Goal: Entertainment & Leisure: Consume media (video, audio)

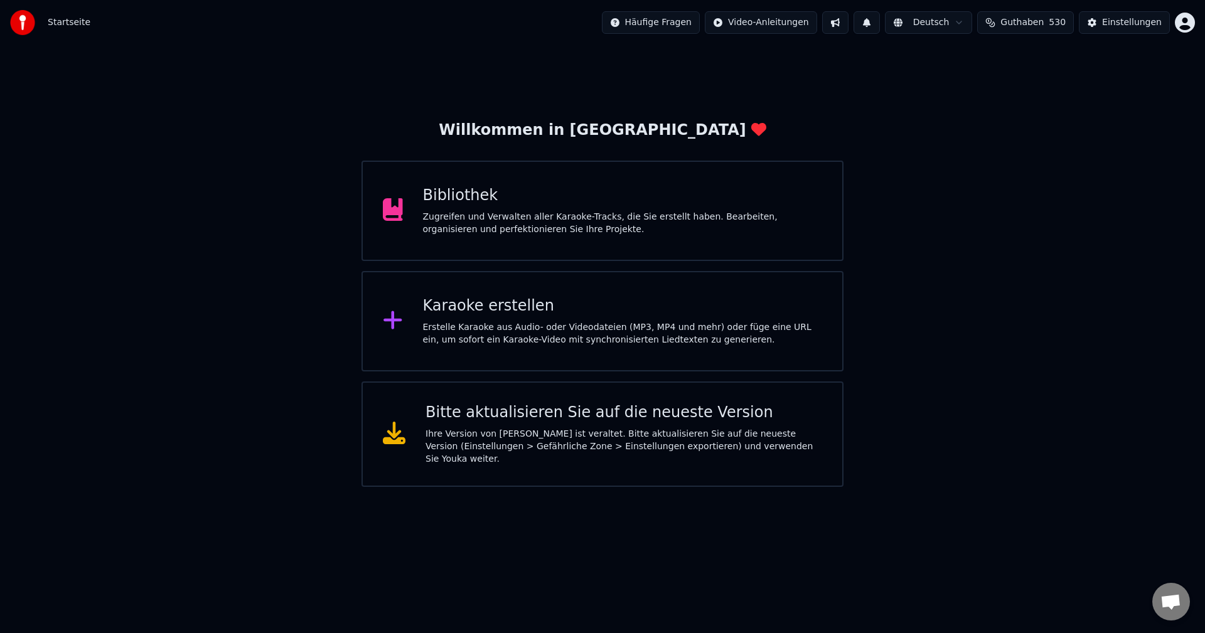
click at [498, 218] on div "Zugreifen und Verwalten aller Karaoke-Tracks, die Sie erstellt haben. Bearbeite…" at bounding box center [623, 223] width 400 height 25
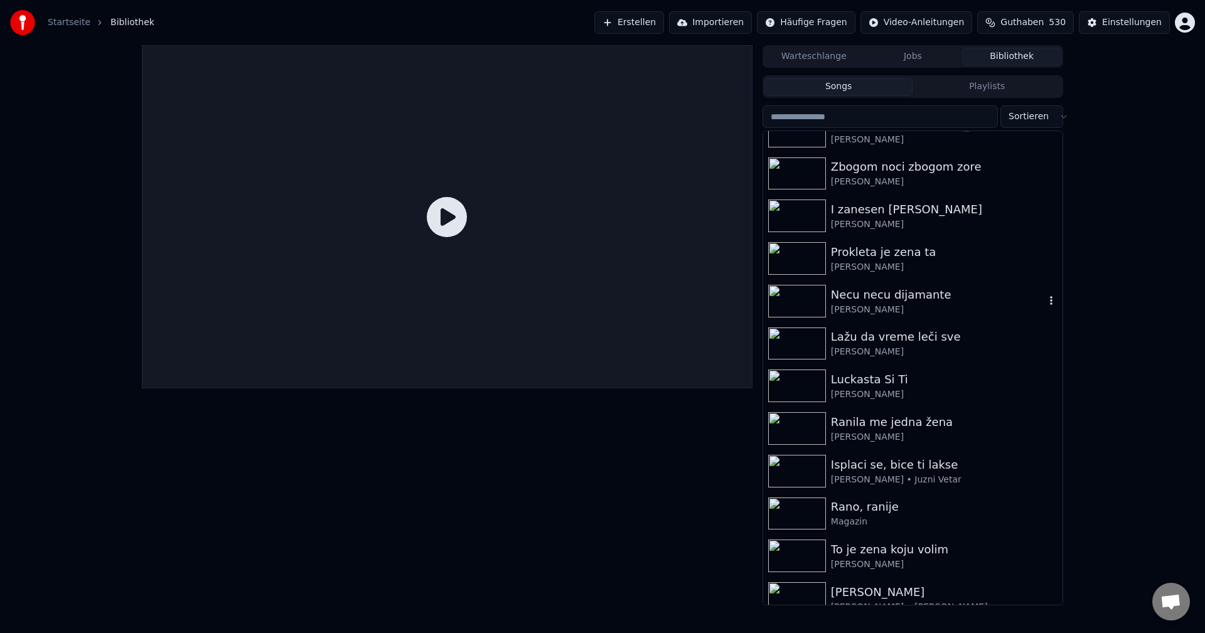
scroll to position [126, 0]
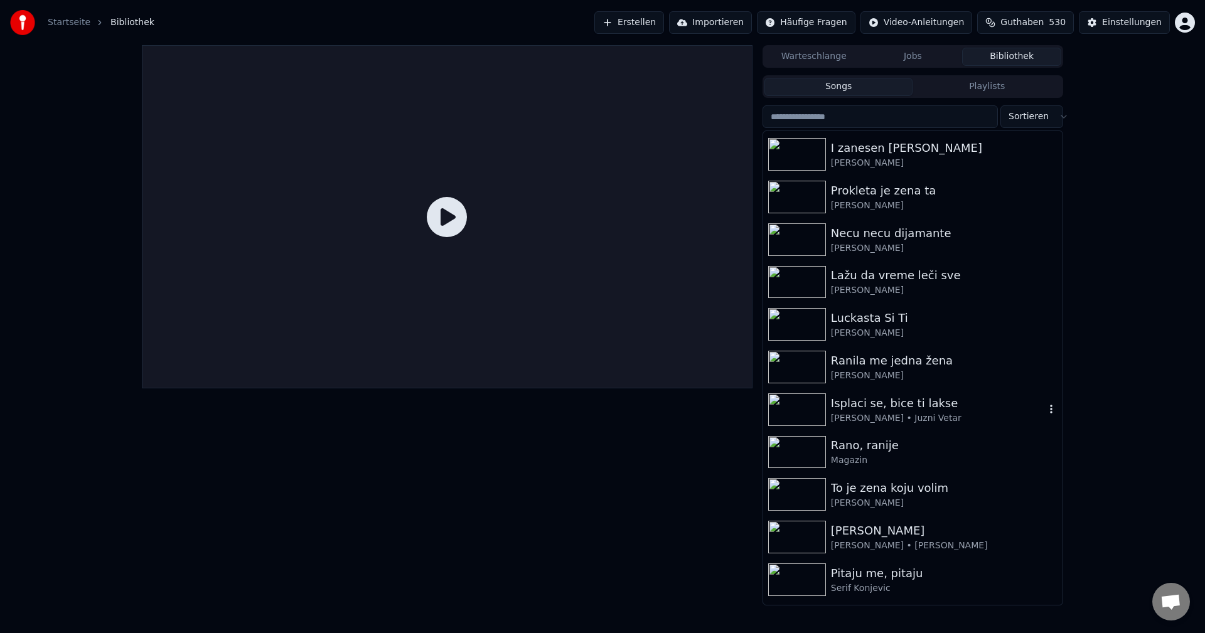
click at [797, 406] on img at bounding box center [797, 410] width 58 height 33
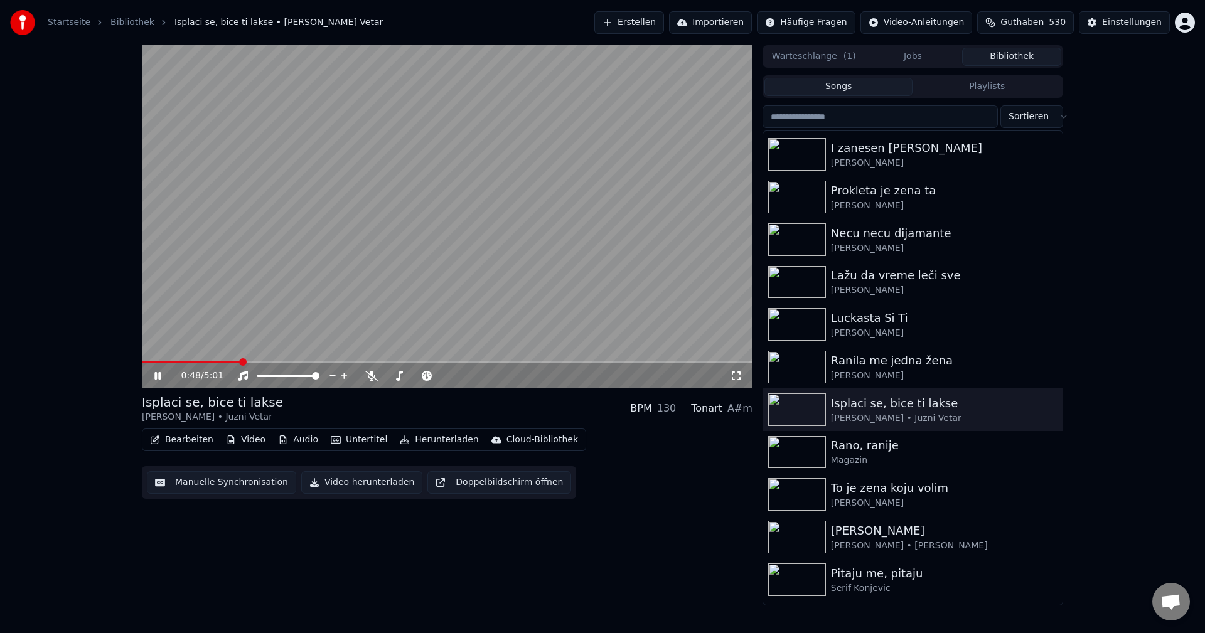
click at [185, 362] on span at bounding box center [191, 362] width 99 height 3
click at [185, 363] on span at bounding box center [204, 362] width 124 height 3
click at [198, 363] on span at bounding box center [234, 362] width 184 height 3
click at [191, 362] on span at bounding box center [166, 362] width 49 height 3
click at [174, 362] on span at bounding box center [302, 362] width 320 height 3
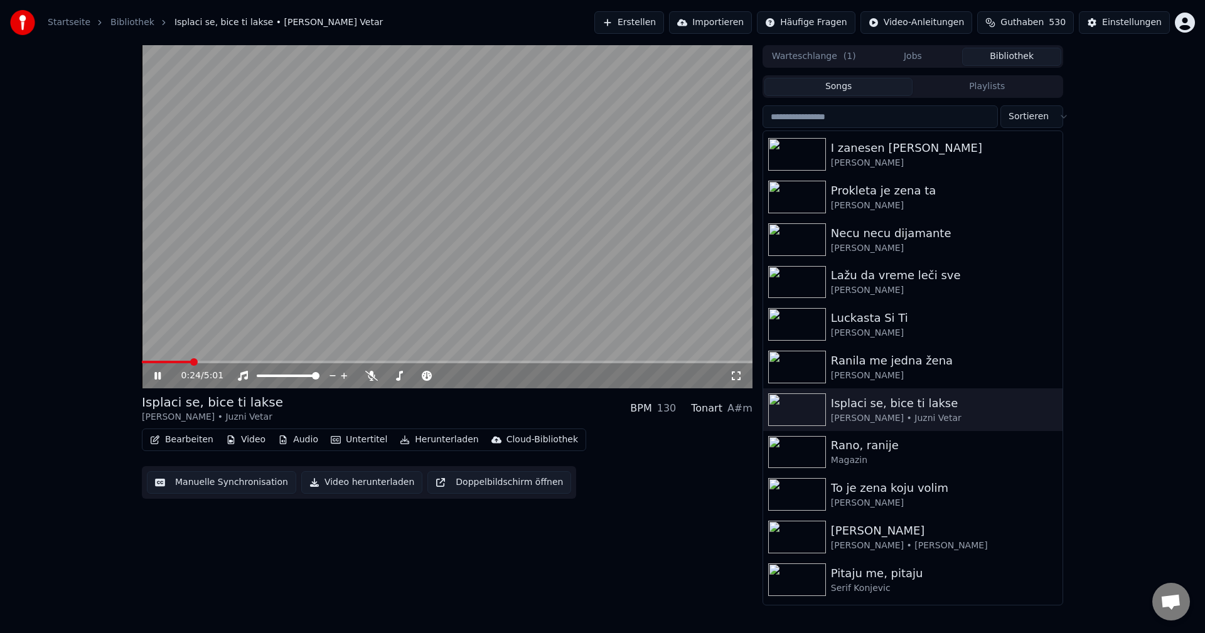
click at [191, 362] on span at bounding box center [166, 362] width 49 height 3
click at [185, 362] on span at bounding box center [163, 362] width 43 height 3
click at [369, 377] on icon at bounding box center [371, 376] width 13 height 10
click at [175, 361] on span at bounding box center [158, 362] width 33 height 3
click at [370, 375] on icon at bounding box center [371, 376] width 7 height 10
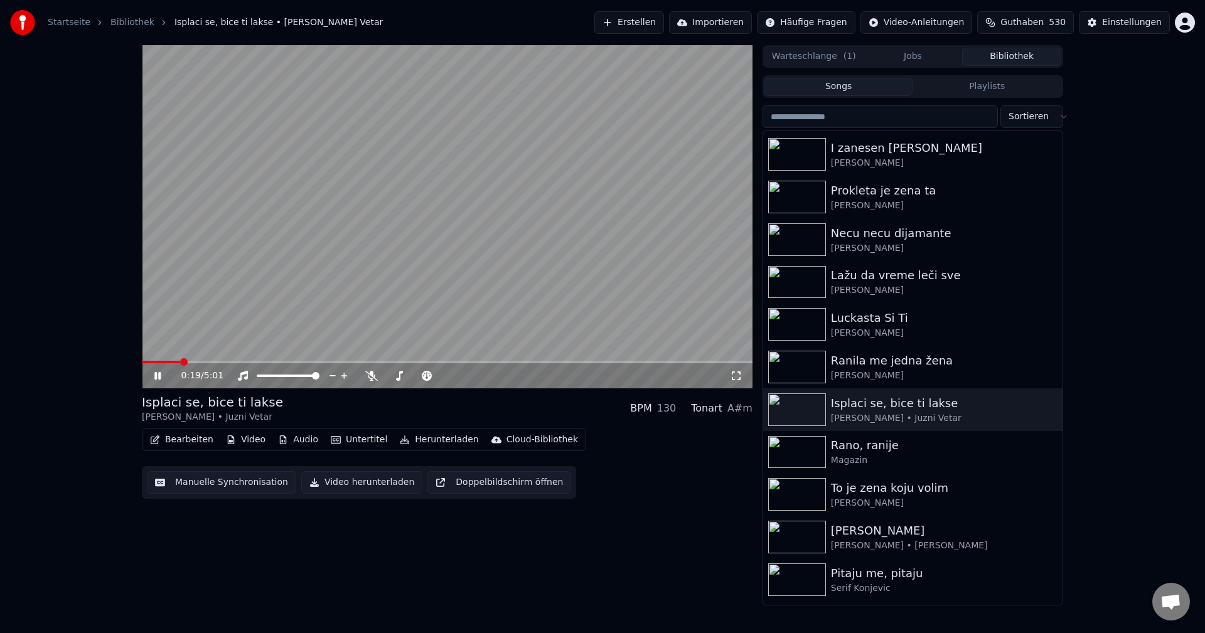
click at [180, 361] on span at bounding box center [161, 362] width 38 height 3
click at [186, 363] on span at bounding box center [200, 362] width 116 height 3
click at [370, 379] on icon at bounding box center [371, 376] width 13 height 10
click at [479, 362] on span at bounding box center [310, 362] width 337 height 3
click at [484, 363] on span at bounding box center [313, 362] width 343 height 3
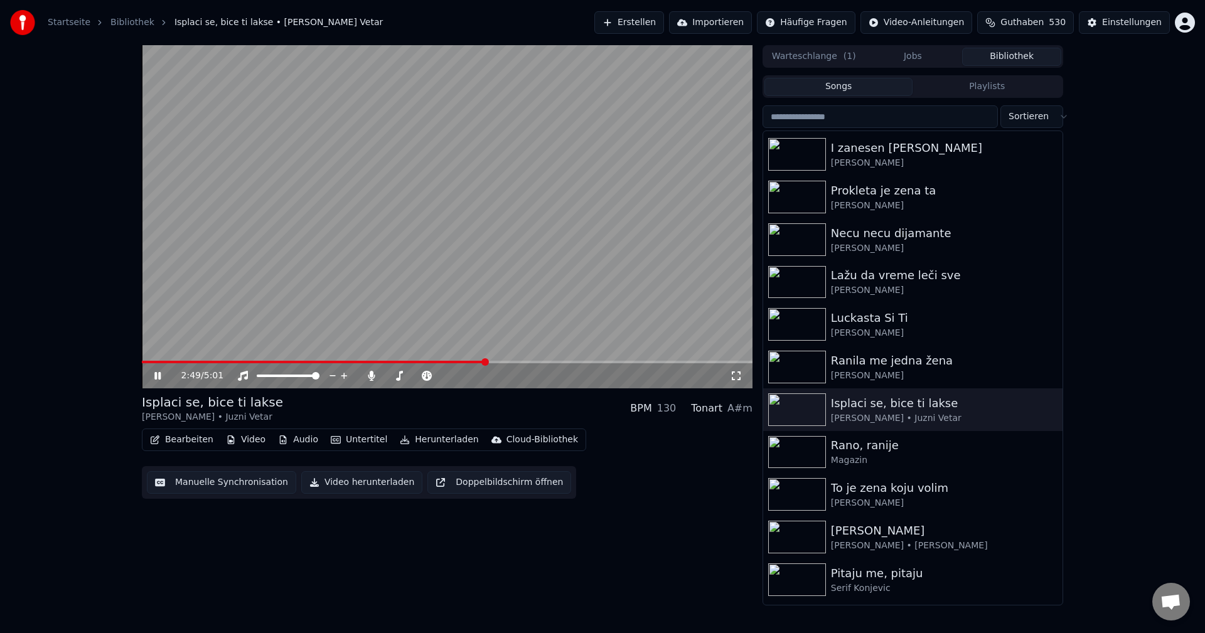
click at [438, 362] on span at bounding box center [314, 362] width 344 height 3
click at [372, 372] on icon at bounding box center [371, 376] width 7 height 10
click at [458, 362] on span at bounding box center [314, 362] width 345 height 3
click at [168, 362] on span at bounding box center [155, 362] width 26 height 3
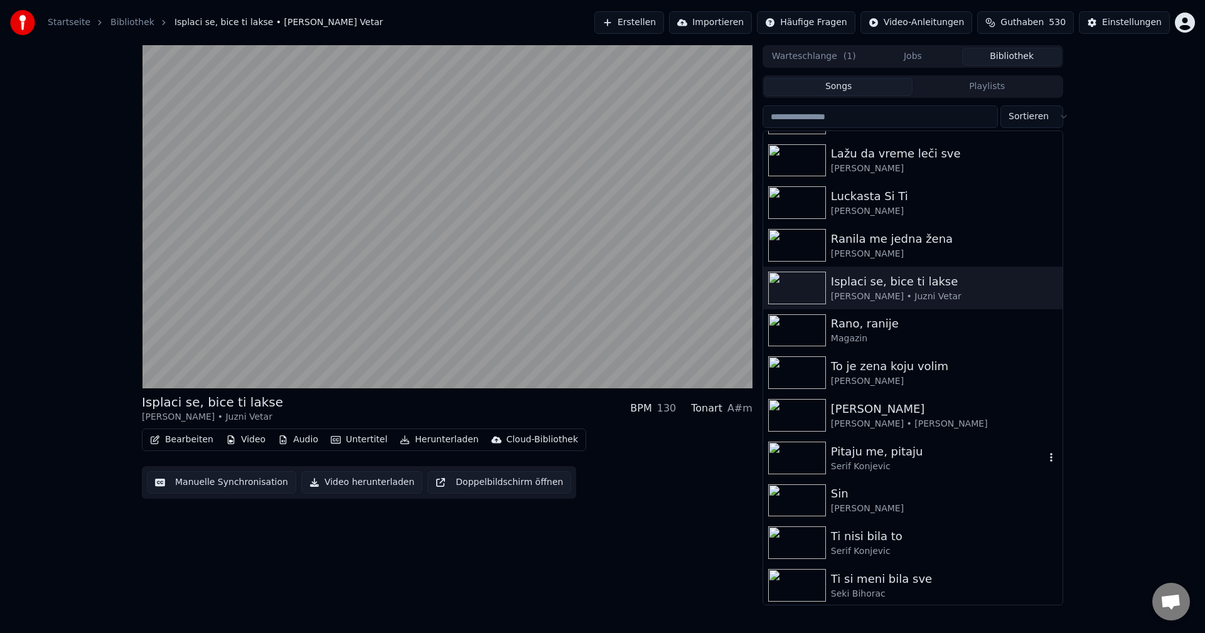
scroll to position [251, 0]
click at [810, 369] on img at bounding box center [797, 369] width 58 height 33
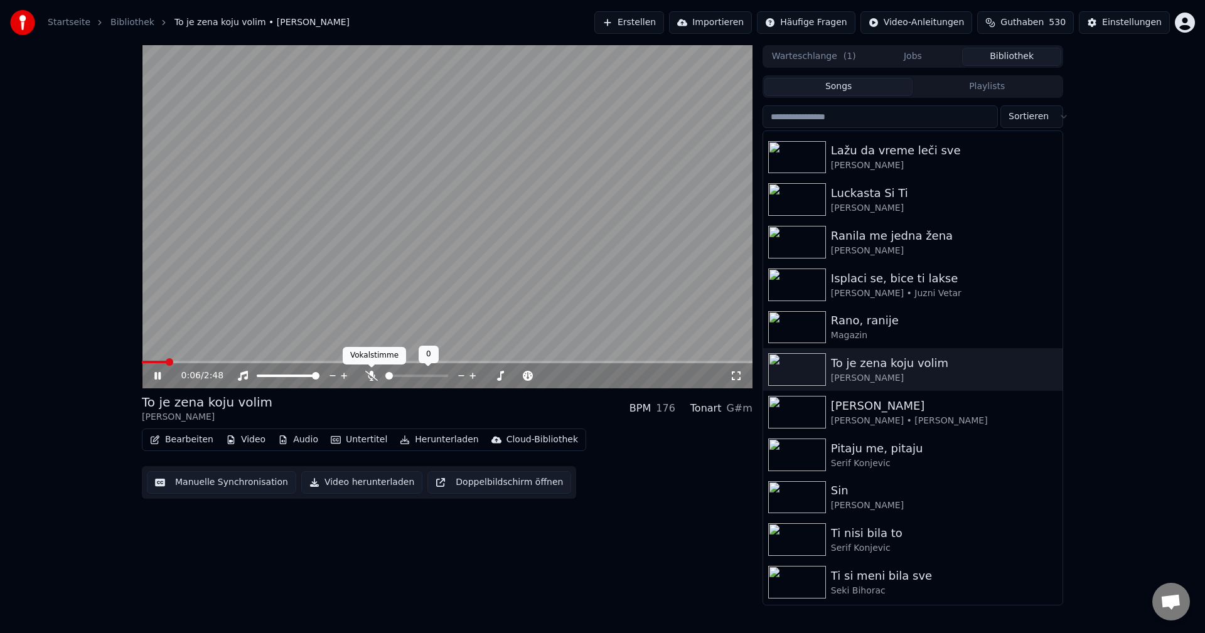
click at [369, 377] on icon at bounding box center [371, 376] width 13 height 10
click at [199, 363] on span at bounding box center [447, 362] width 611 height 3
drag, startPoint x: 370, startPoint y: 376, endPoint x: 256, endPoint y: 372, distance: 114.3
click at [370, 375] on icon at bounding box center [371, 376] width 7 height 10
click at [203, 362] on span at bounding box center [281, 362] width 279 height 3
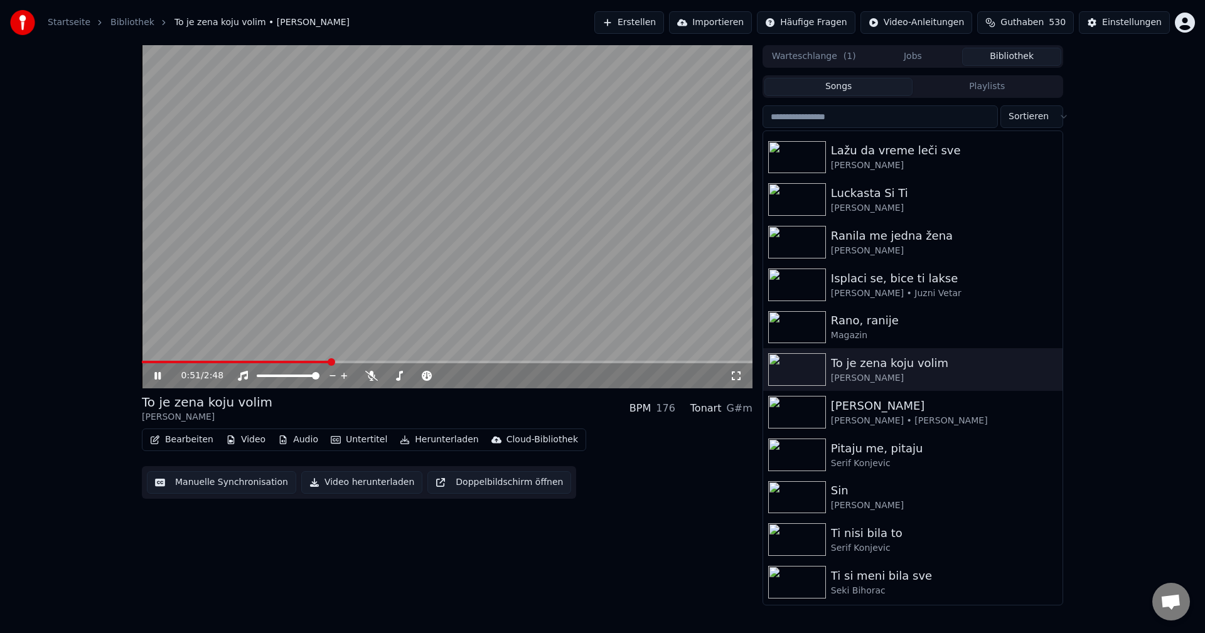
click at [217, 361] on span at bounding box center [236, 362] width 188 height 3
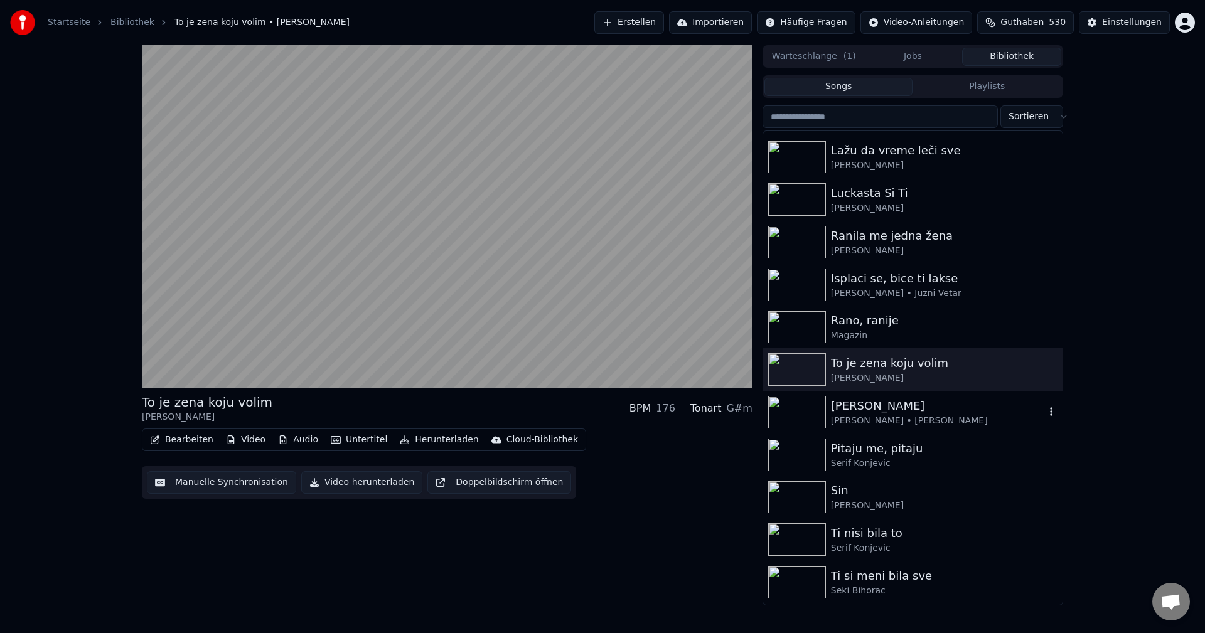
click at [799, 409] on img at bounding box center [797, 412] width 58 height 33
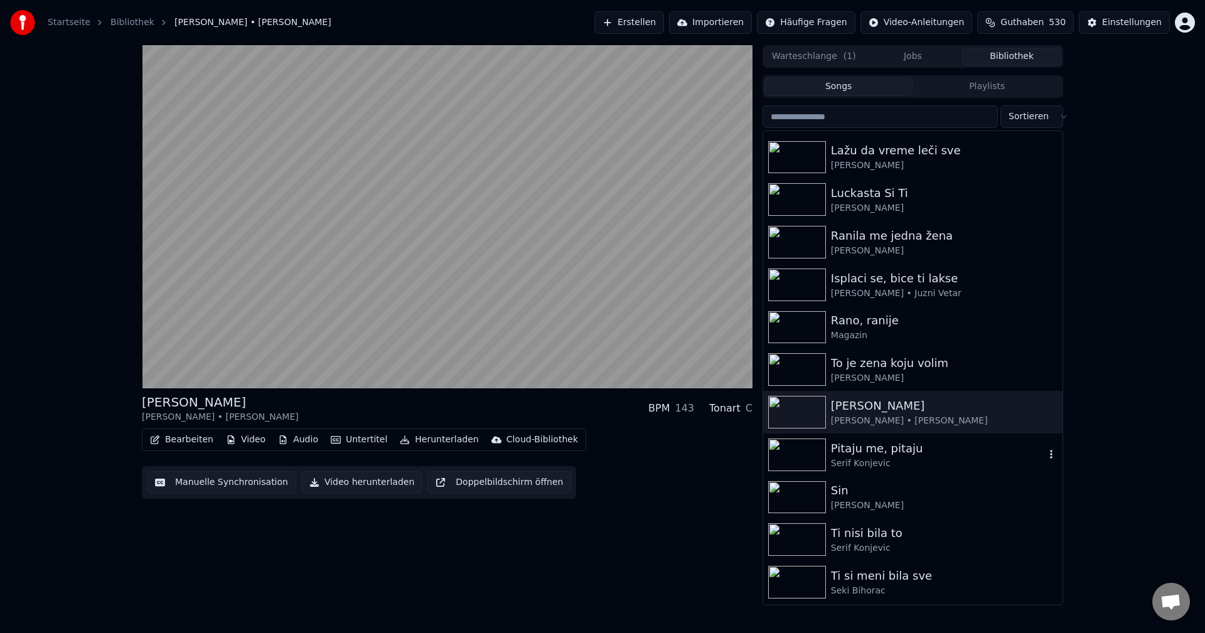
drag, startPoint x: 797, startPoint y: 446, endPoint x: 888, endPoint y: 463, distance: 92.0
click at [796, 446] on img at bounding box center [797, 455] width 58 height 33
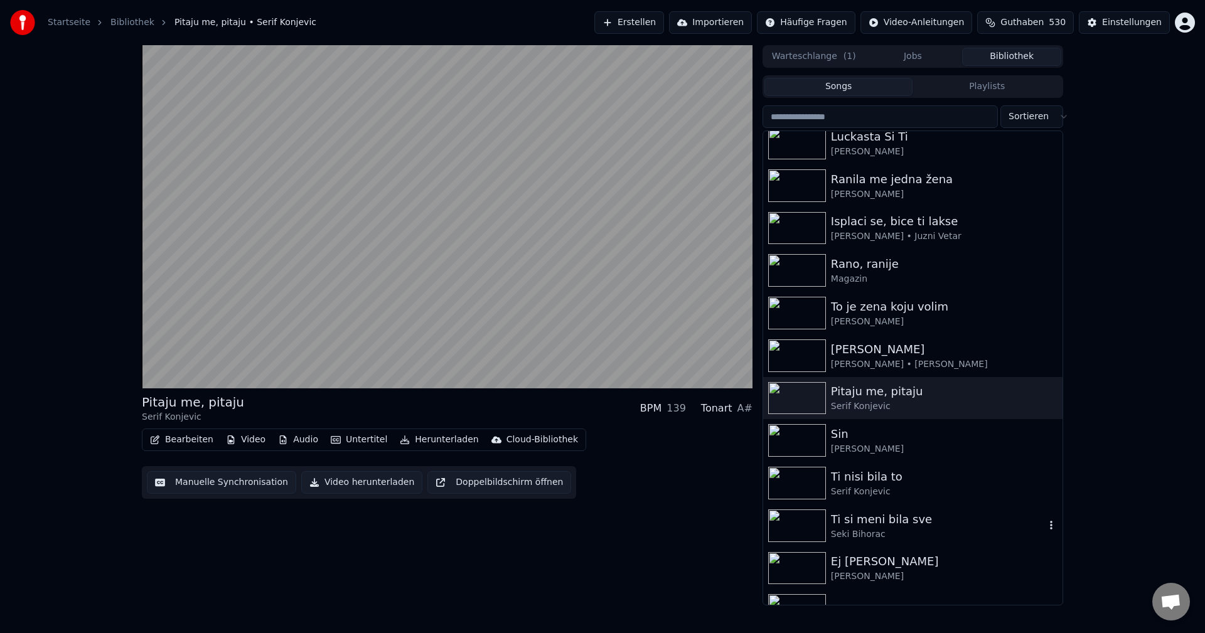
scroll to position [377, 0]
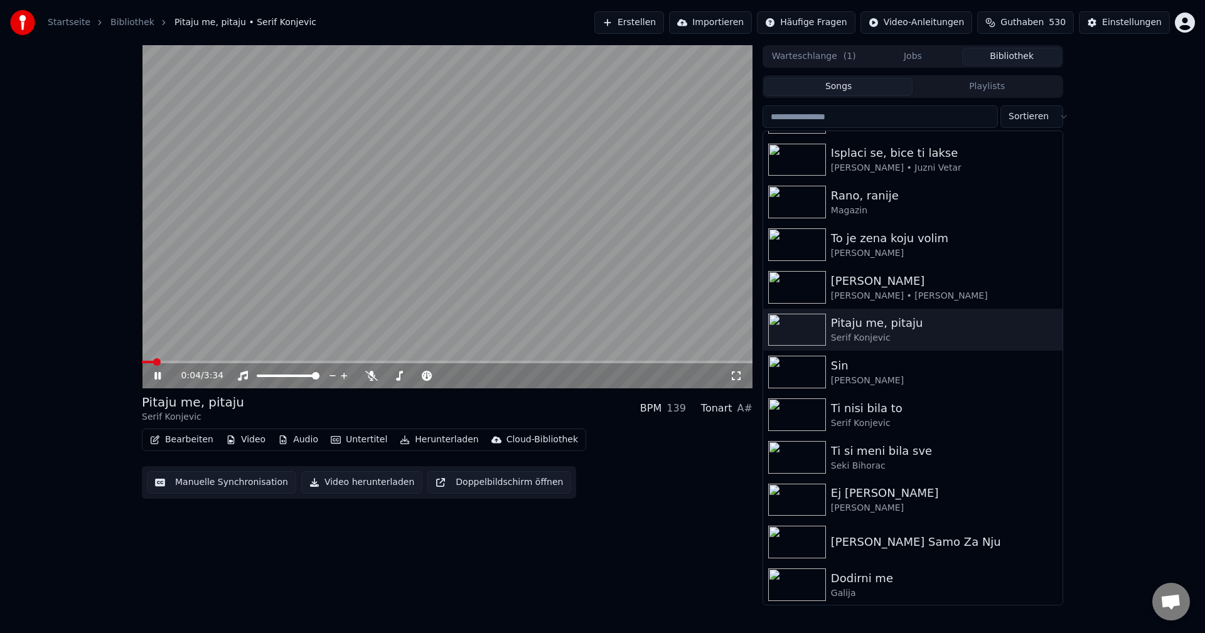
click at [180, 360] on video at bounding box center [447, 216] width 611 height 343
click at [182, 362] on span at bounding box center [447, 362] width 611 height 3
click at [256, 308] on video at bounding box center [447, 216] width 611 height 343
click at [231, 363] on span at bounding box center [447, 362] width 611 height 3
click at [370, 374] on icon at bounding box center [371, 376] width 13 height 10
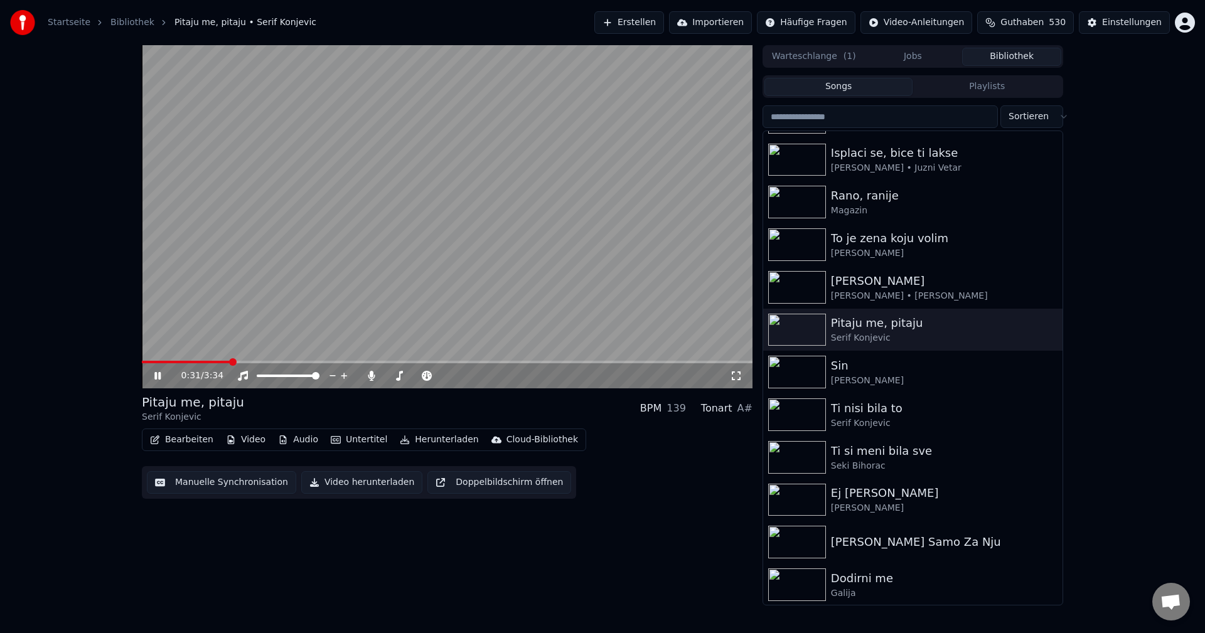
click at [229, 362] on span at bounding box center [186, 362] width 89 height 3
click at [206, 361] on span at bounding box center [187, 362] width 91 height 3
click at [197, 361] on span at bounding box center [215, 362] width 146 height 3
click at [210, 361] on span at bounding box center [176, 362] width 68 height 3
click at [210, 362] on span at bounding box center [176, 362] width 68 height 3
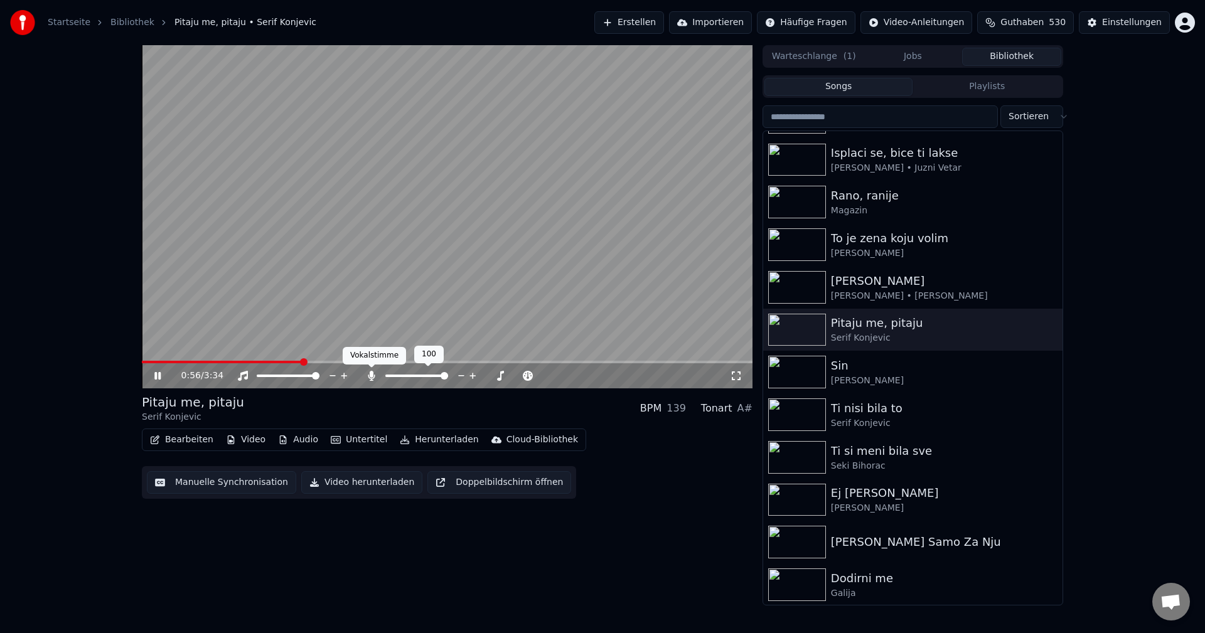
click at [372, 377] on icon at bounding box center [371, 376] width 13 height 10
click at [205, 363] on span at bounding box center [173, 362] width 63 height 3
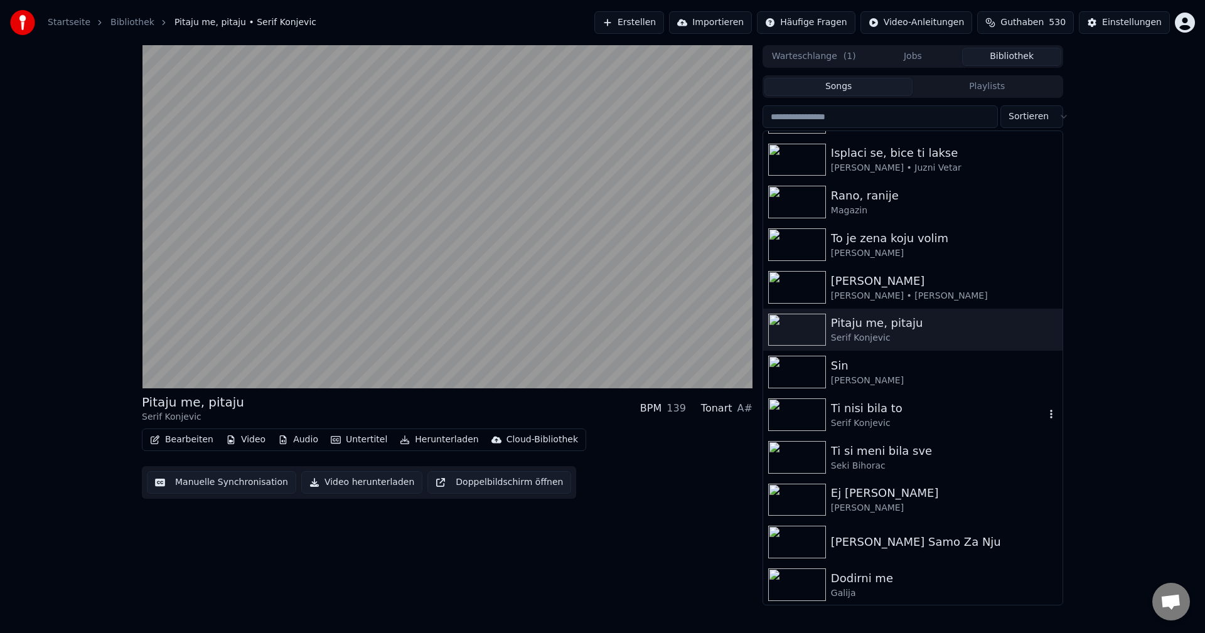
click at [817, 409] on img at bounding box center [797, 415] width 58 height 33
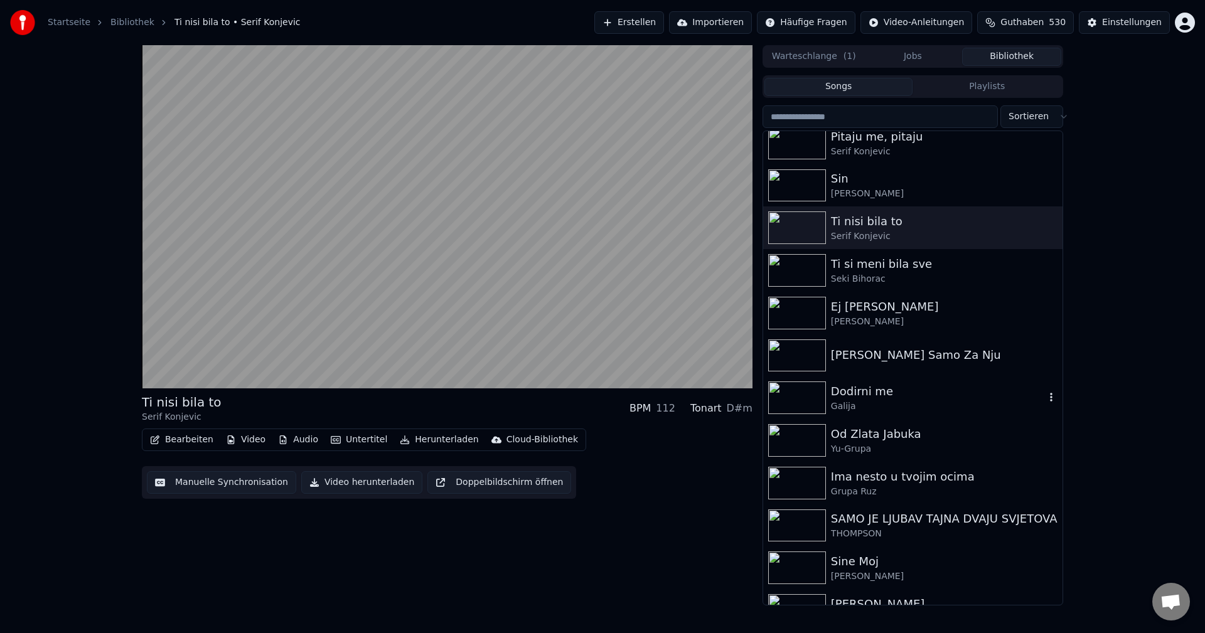
scroll to position [565, 0]
click at [788, 387] on img at bounding box center [797, 397] width 58 height 33
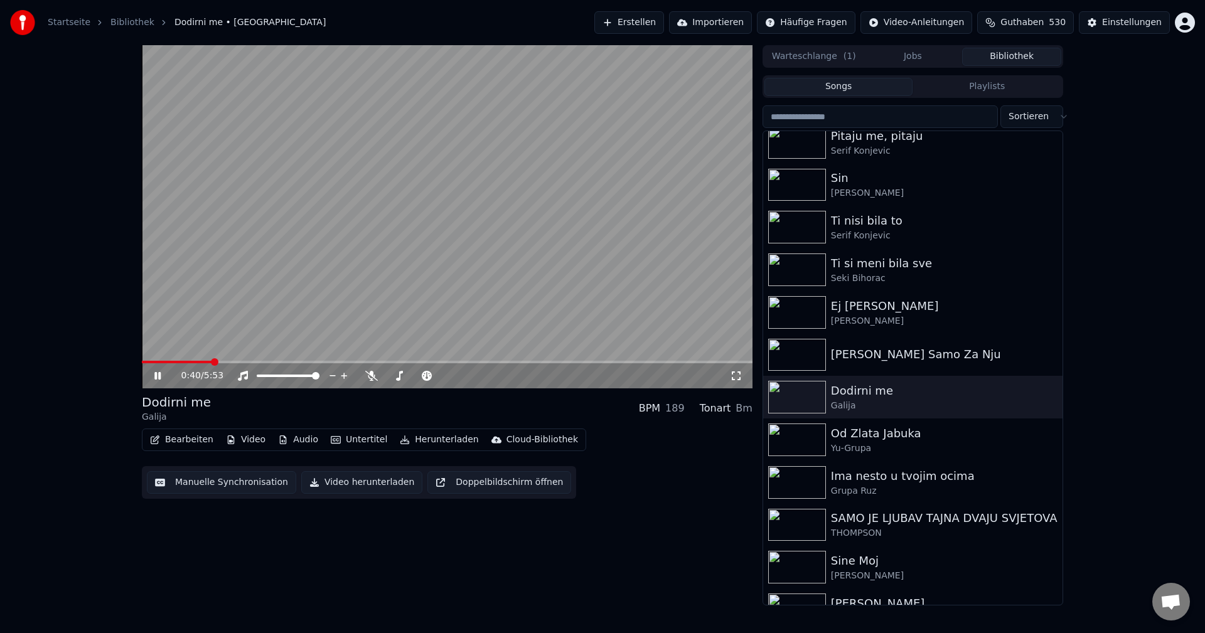
click at [181, 362] on span at bounding box center [177, 362] width 70 height 3
click at [193, 362] on span at bounding box center [238, 362] width 193 height 3
click at [173, 362] on span at bounding box center [157, 362] width 31 height 3
click at [174, 363] on span at bounding box center [293, 362] width 303 height 3
click at [804, 307] on img at bounding box center [797, 312] width 58 height 33
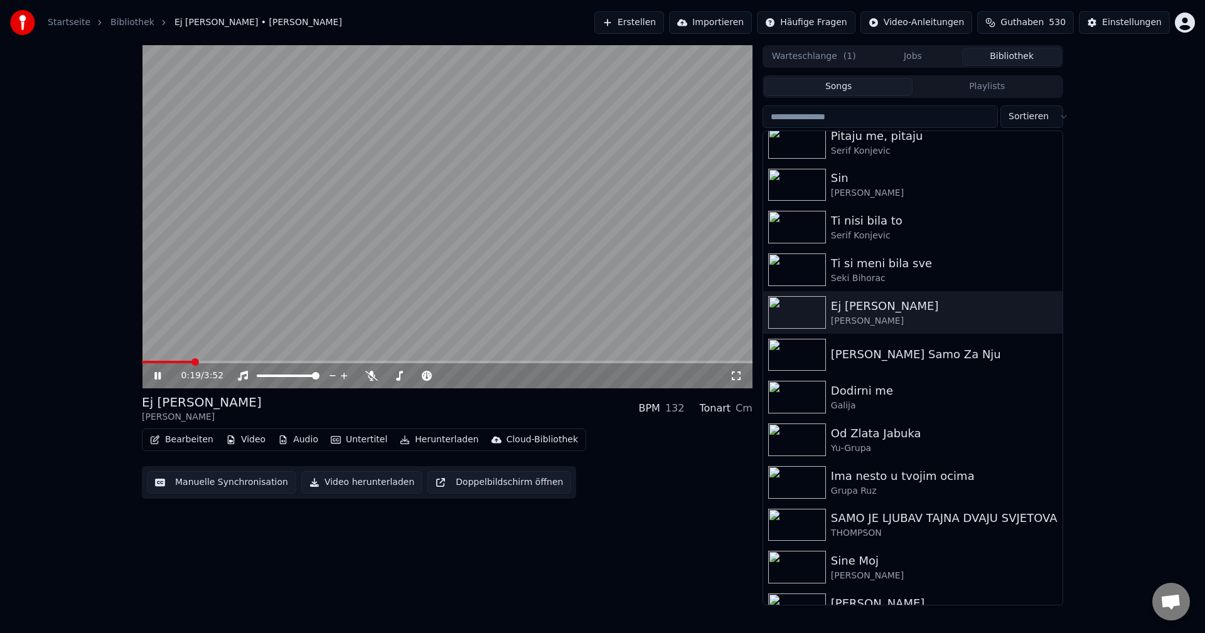
click at [191, 362] on span at bounding box center [447, 362] width 611 height 3
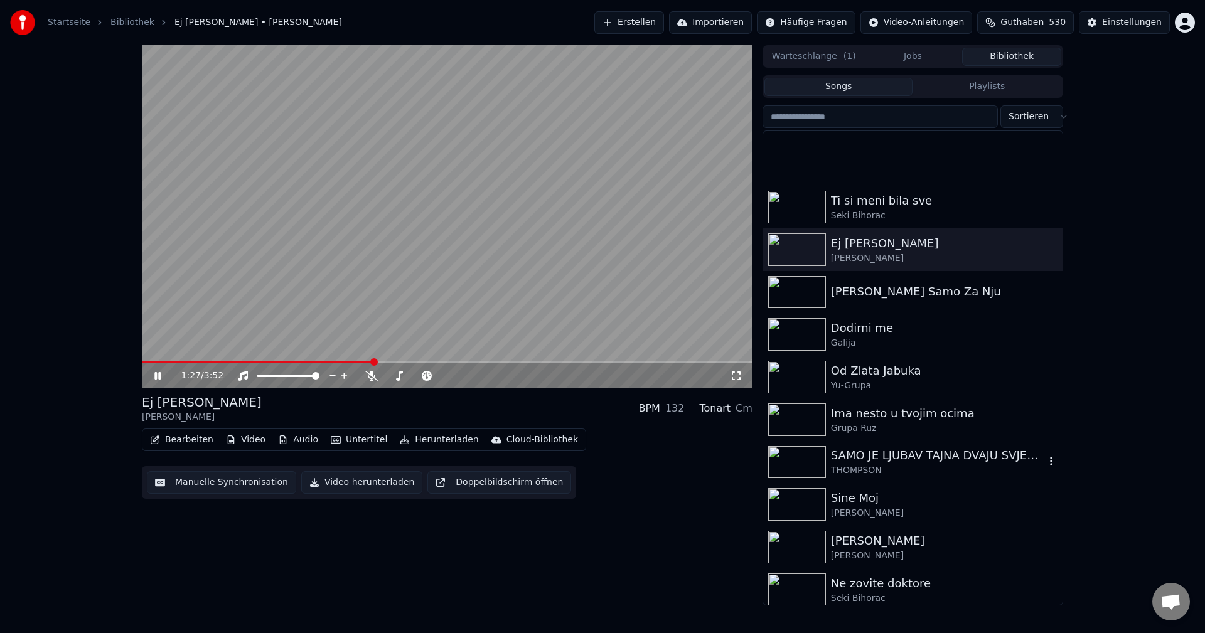
scroll to position [691, 0]
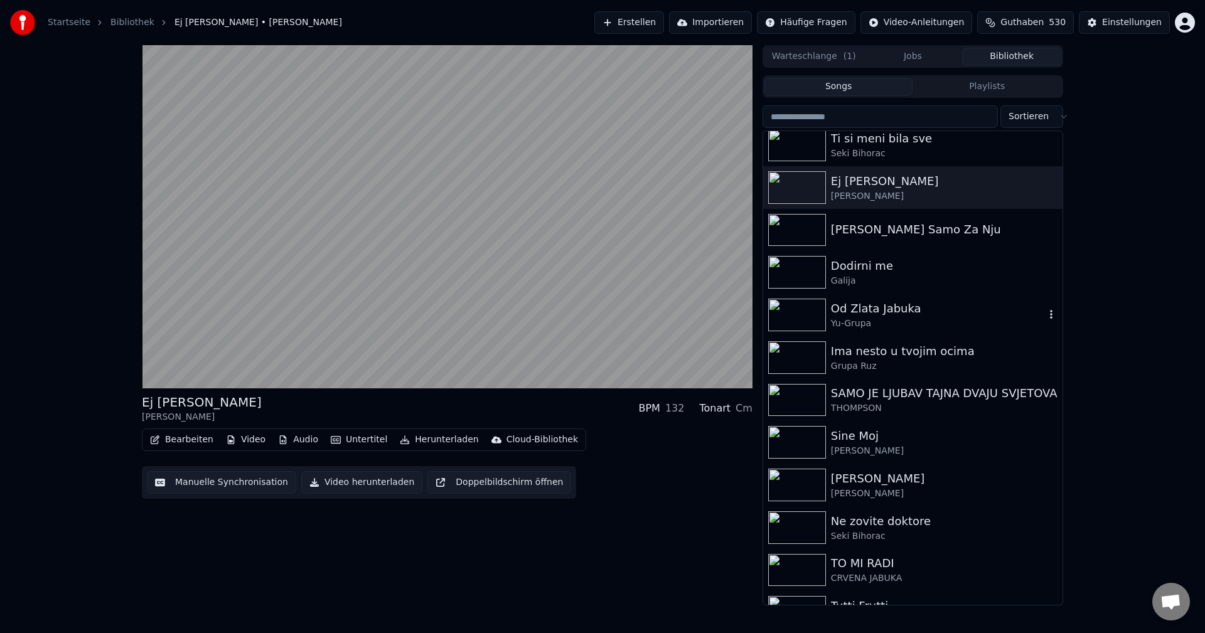
click at [794, 312] on img at bounding box center [797, 315] width 58 height 33
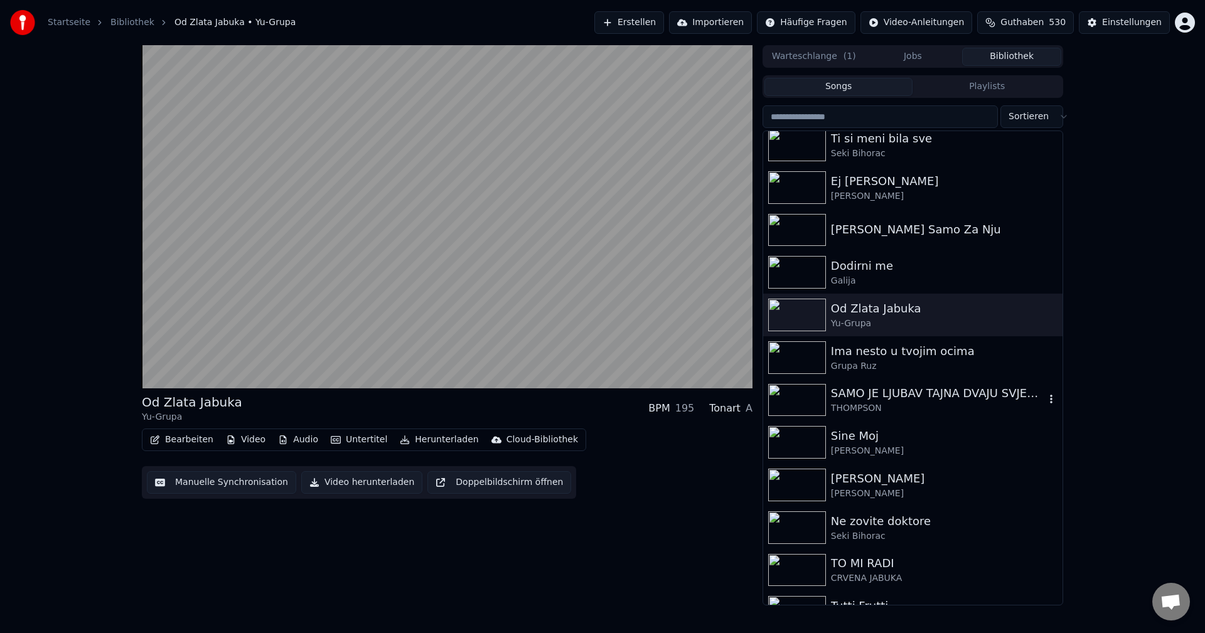
click at [792, 402] on img at bounding box center [797, 400] width 58 height 33
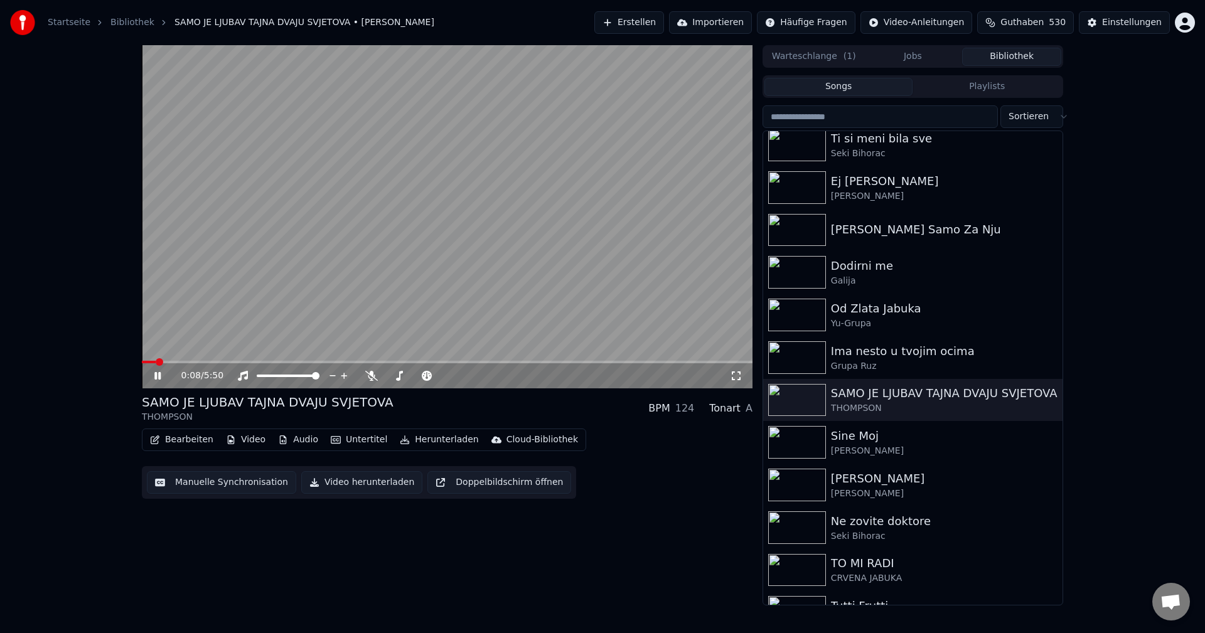
click at [156, 363] on span at bounding box center [149, 362] width 14 height 3
click at [146, 363] on span at bounding box center [190, 362] width 97 height 3
click at [158, 362] on span at bounding box center [175, 362] width 67 height 3
click at [163, 362] on span at bounding box center [201, 362] width 118 height 3
click at [144, 362] on span at bounding box center [154, 362] width 24 height 3
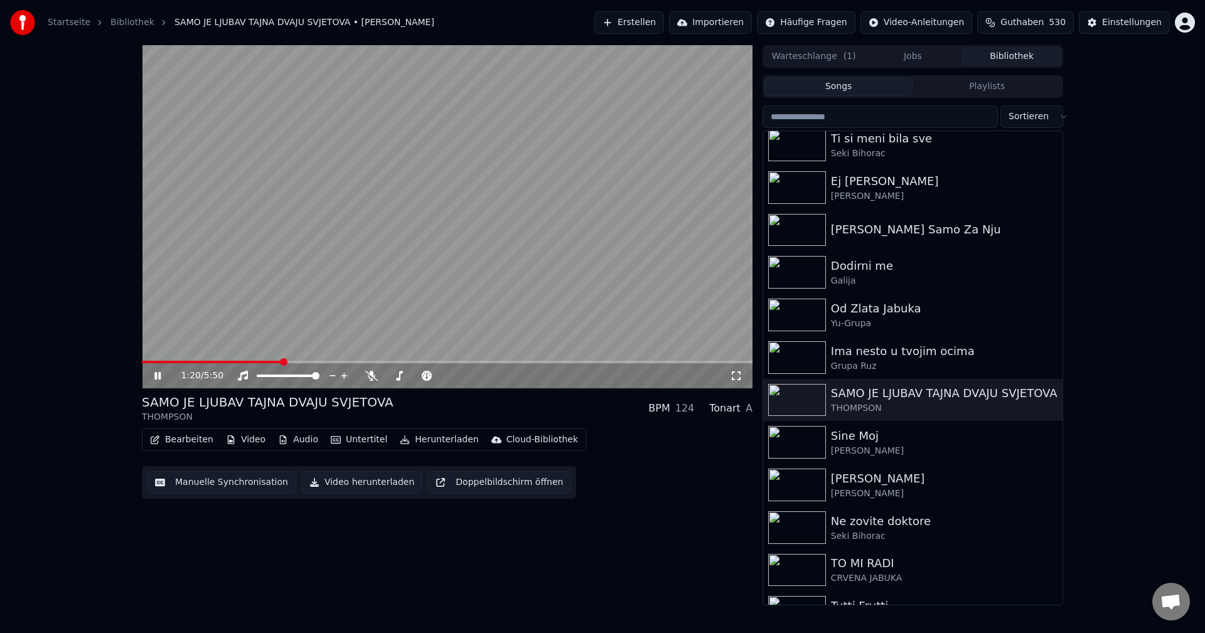
click at [146, 361] on span at bounding box center [212, 362] width 140 height 3
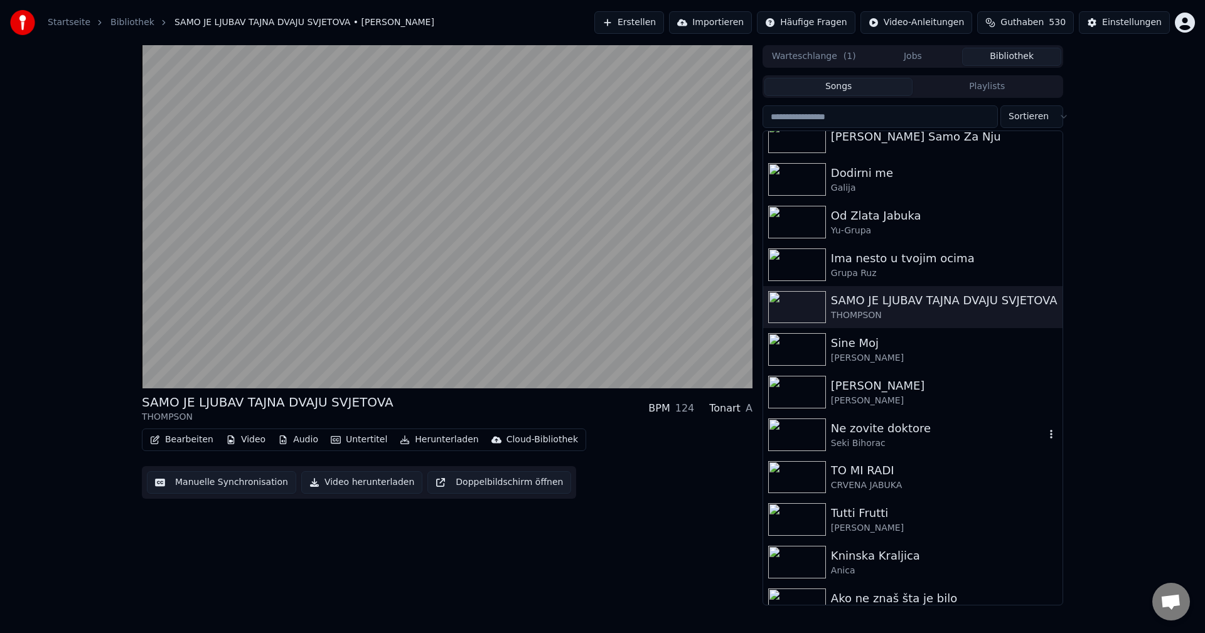
scroll to position [879, 0]
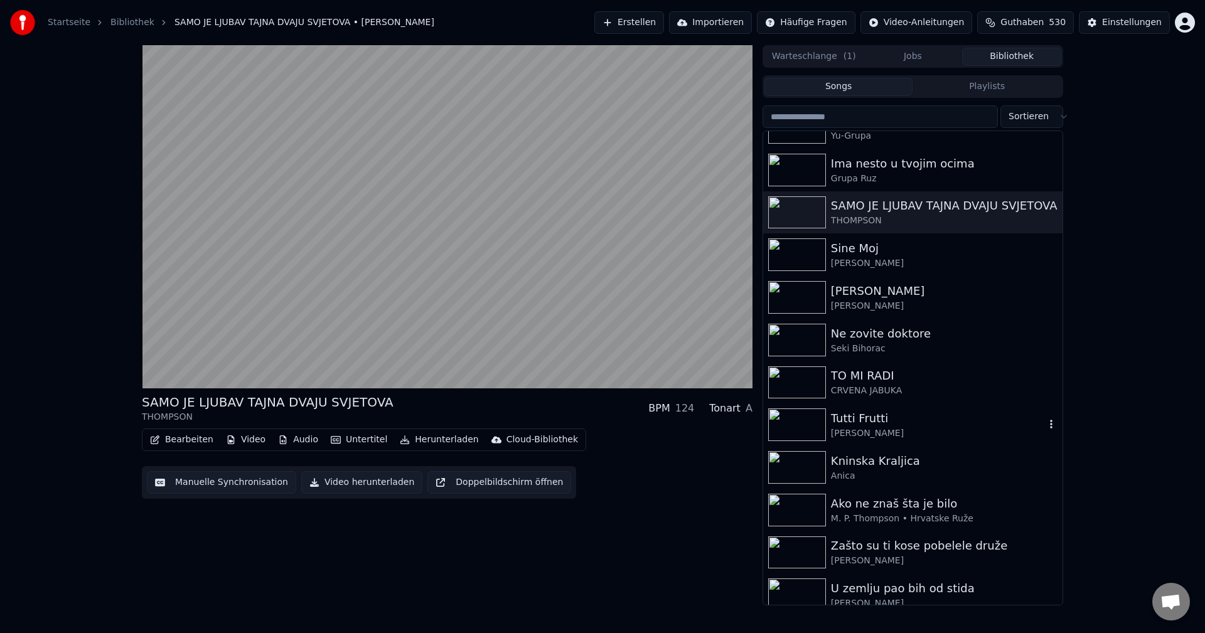
drag, startPoint x: 796, startPoint y: 430, endPoint x: 941, endPoint y: 433, distance: 145.0
click at [795, 429] on img at bounding box center [797, 425] width 58 height 33
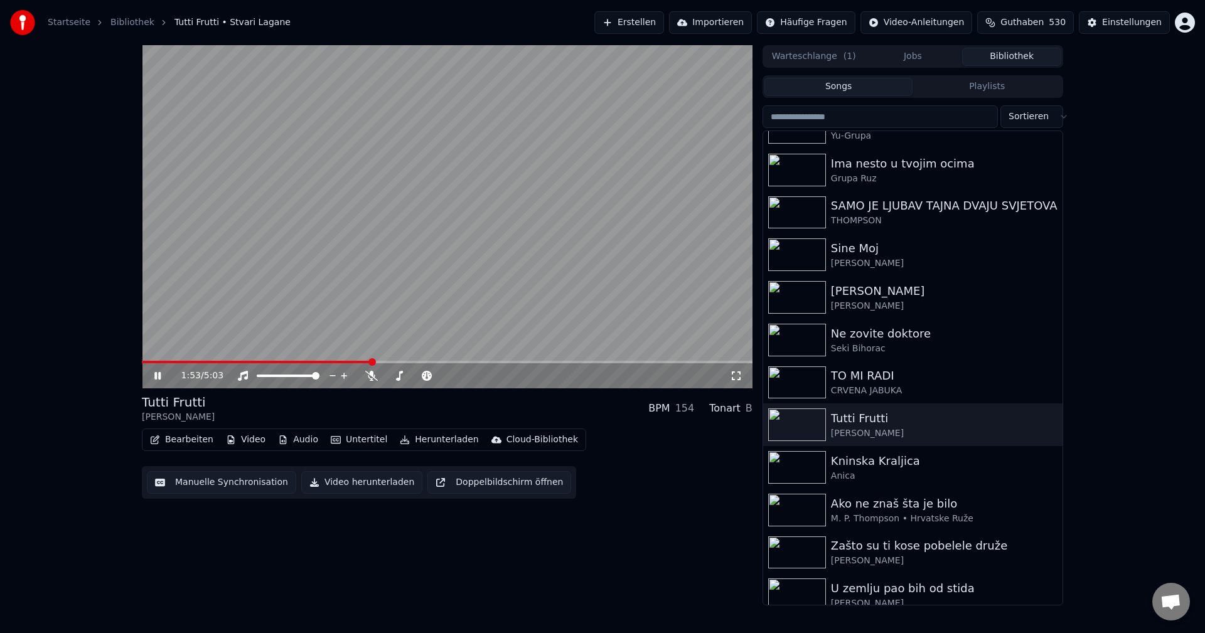
click at [173, 362] on span at bounding box center [256, 362] width 229 height 3
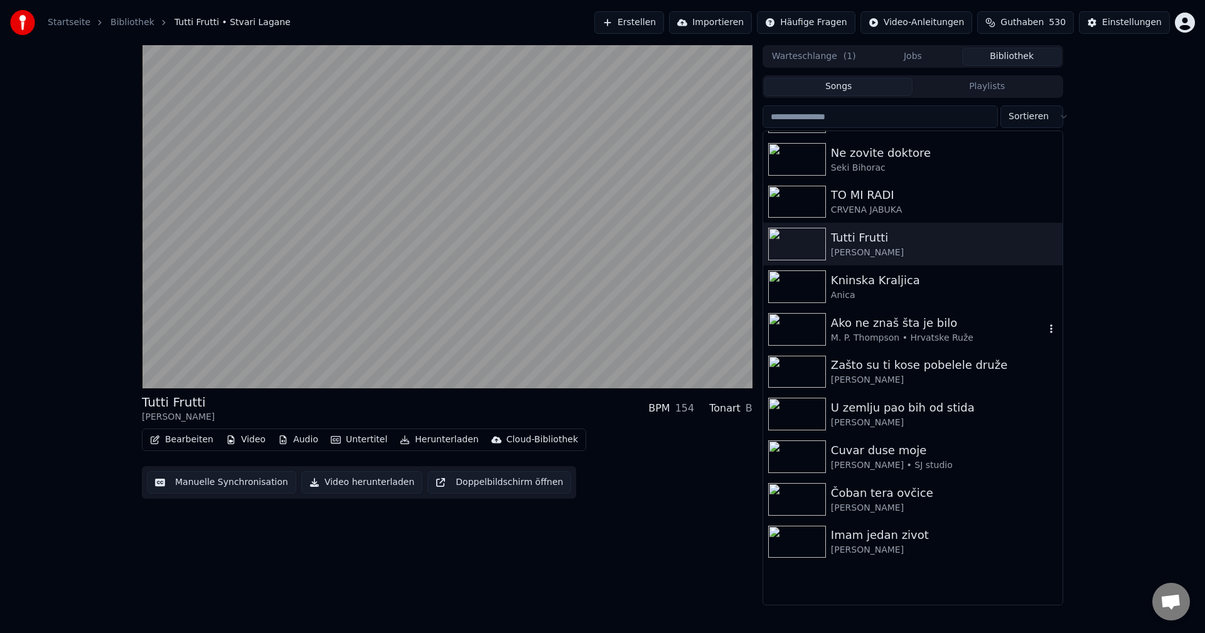
scroll to position [1067, 0]
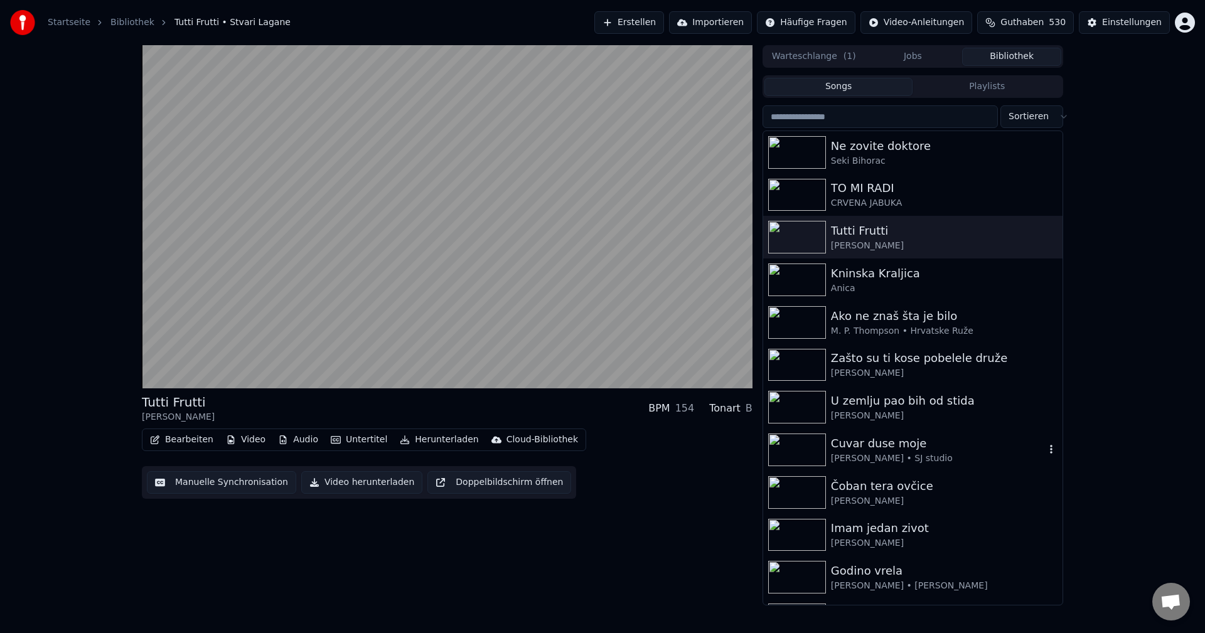
click at [784, 448] on img at bounding box center [797, 450] width 58 height 33
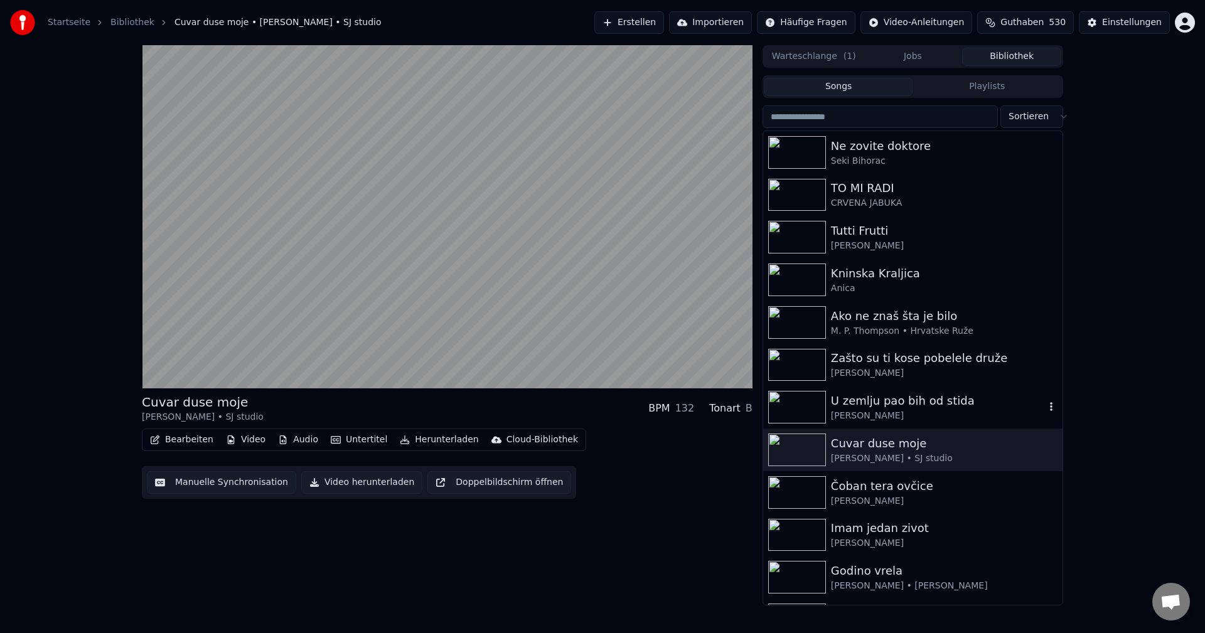
click at [807, 401] on img at bounding box center [797, 407] width 58 height 33
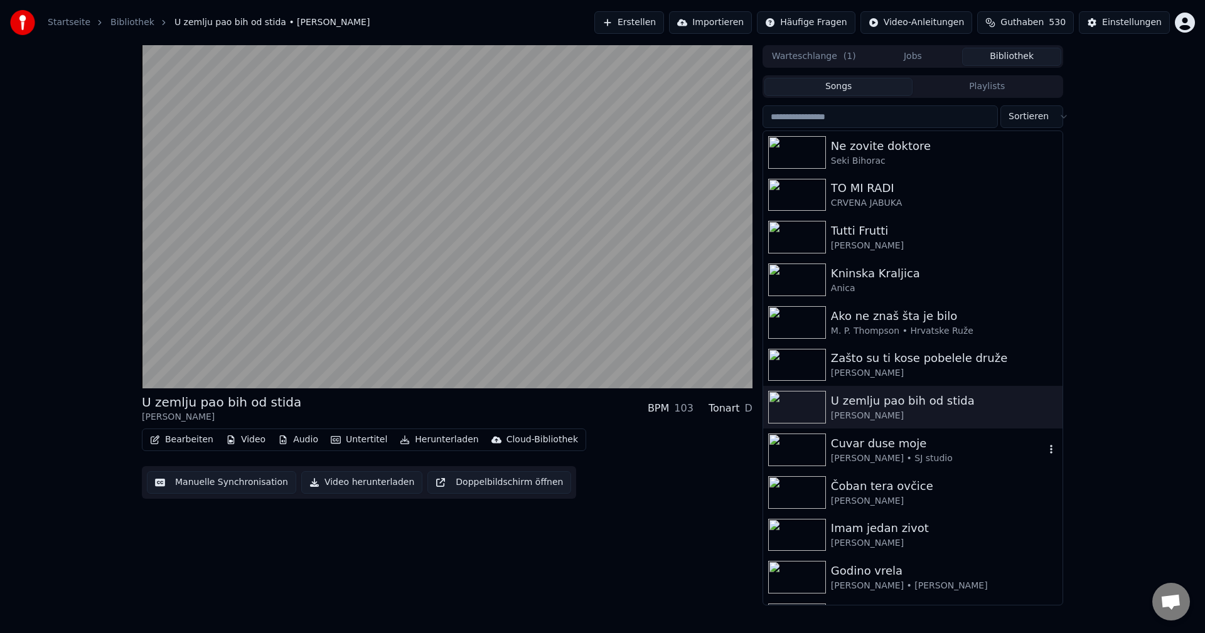
click at [807, 446] on img at bounding box center [797, 450] width 58 height 33
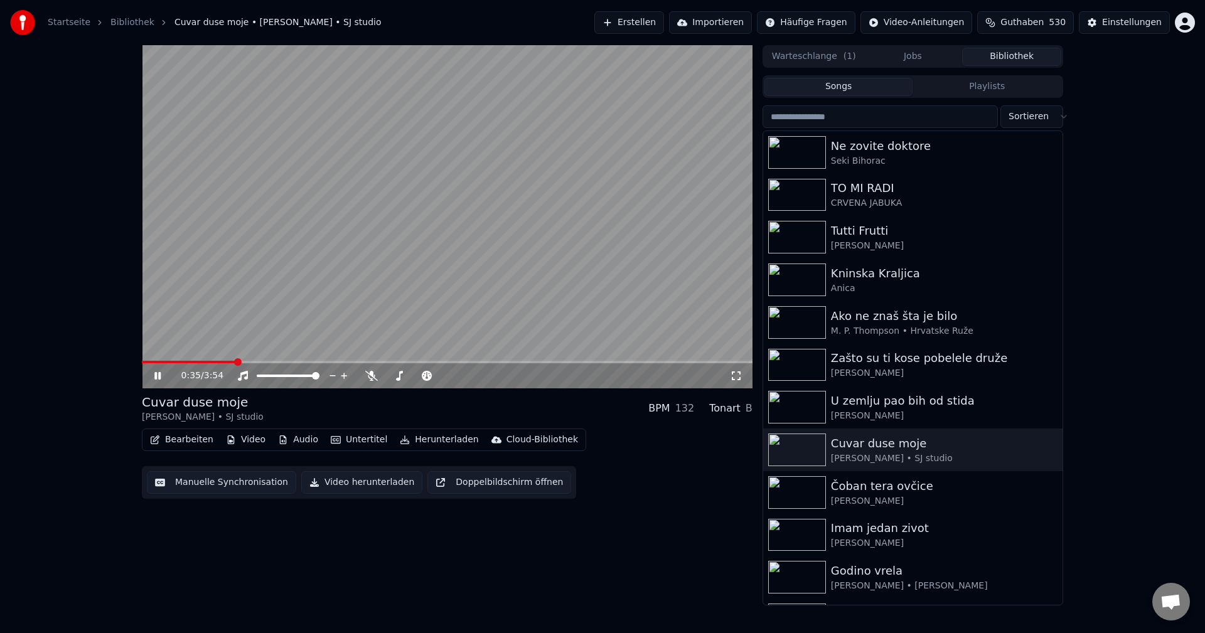
click at [156, 365] on div "0:35 / 3:54" at bounding box center [447, 375] width 611 height 25
click at [159, 362] on span at bounding box center [190, 362] width 96 height 3
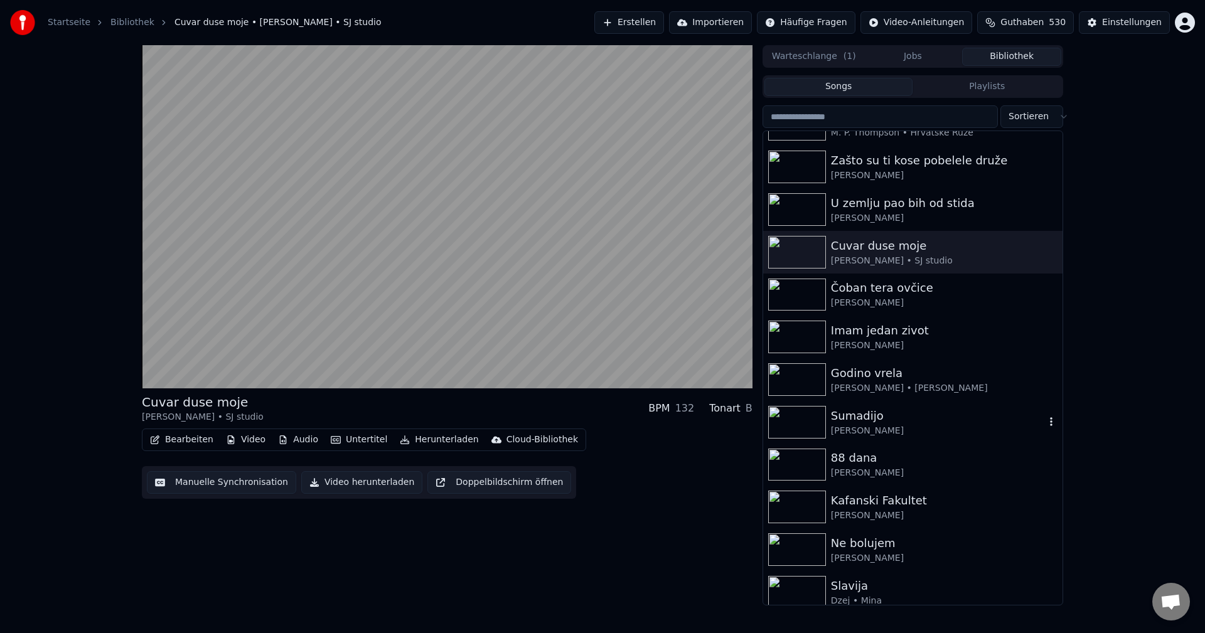
scroll to position [1318, 0]
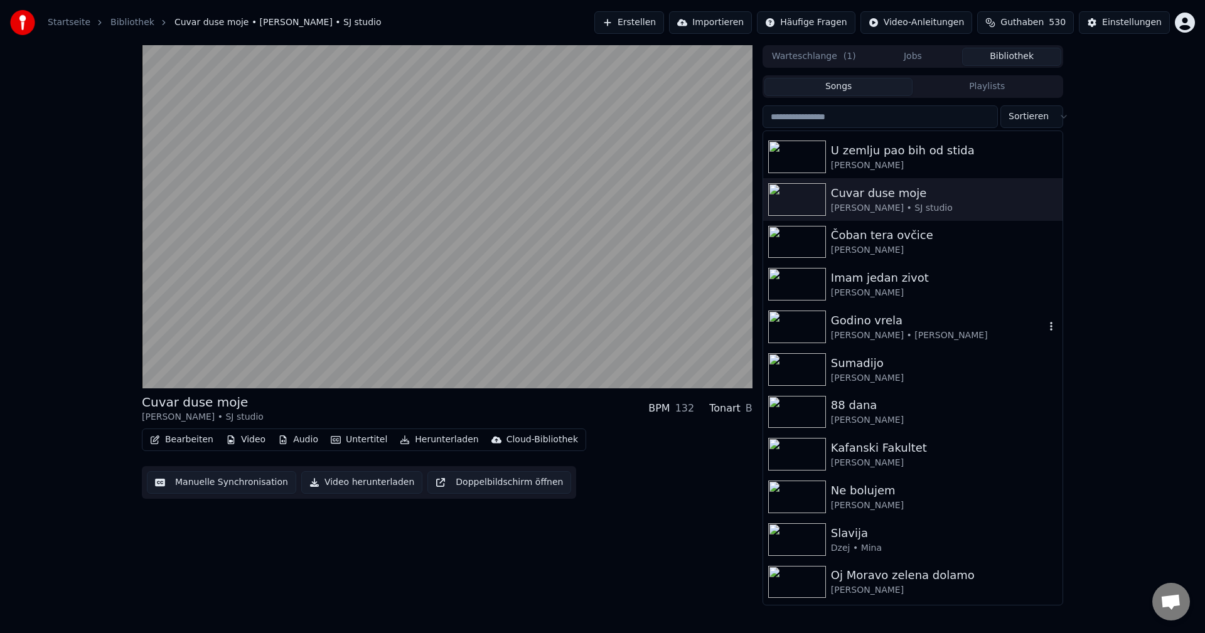
click at [797, 318] on img at bounding box center [797, 327] width 58 height 33
